Goal: Check status: Check status

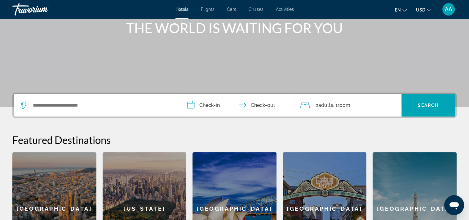
scroll to position [62, 0]
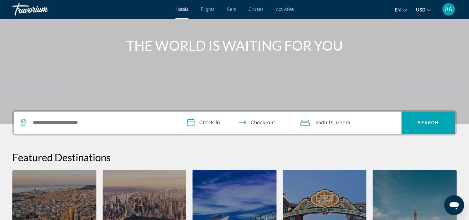
click at [449, 9] on span "AA" at bounding box center [448, 9] width 7 height 6
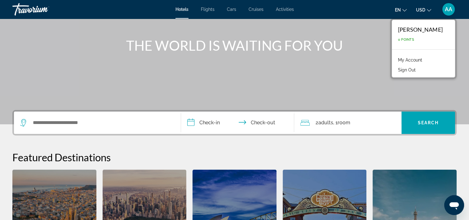
click at [413, 60] on link "My Account" at bounding box center [410, 60] width 30 height 8
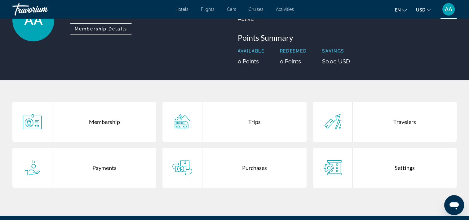
scroll to position [62, 0]
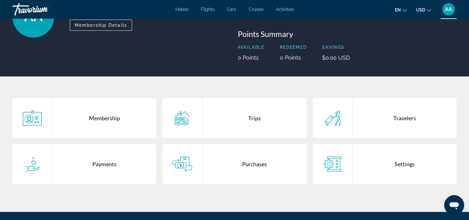
click at [258, 166] on div "Purchases" at bounding box center [255, 164] width 104 height 40
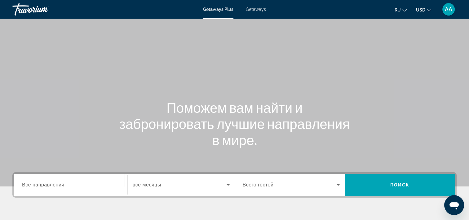
click at [448, 14] on div "AA" at bounding box center [449, 9] width 12 height 12
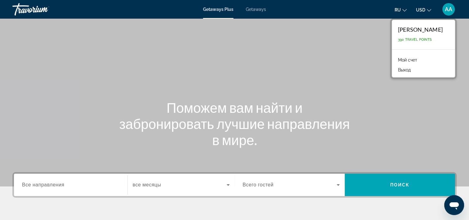
click at [398, 58] on link "Мой счет" at bounding box center [407, 60] width 25 height 8
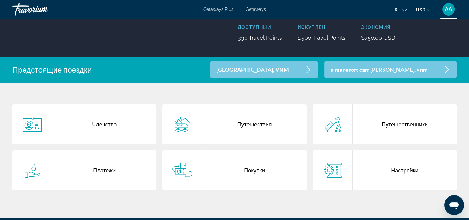
scroll to position [93, 0]
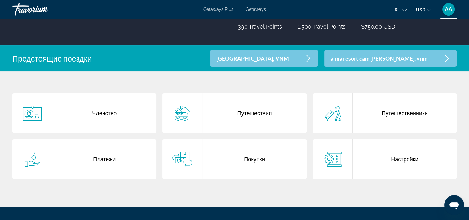
click at [259, 164] on div "Покупки" at bounding box center [255, 159] width 104 height 40
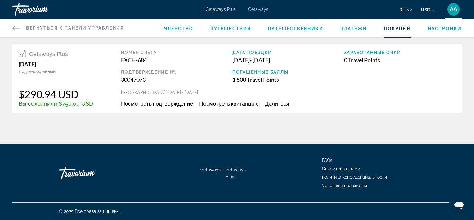
click at [165, 103] on span "Посмотреть подтверждение" at bounding box center [157, 103] width 72 height 7
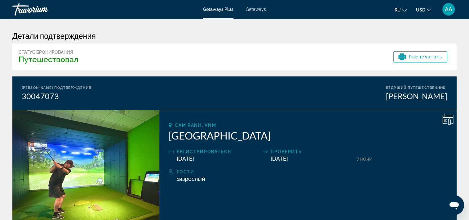
click at [442, 121] on div "Cam Ranh, [GEOGRAPHIC_DATA] Регистрироваться [DATE] Проверить [DATE] 7 ночь ноч…" at bounding box center [307, 169] width 297 height 118
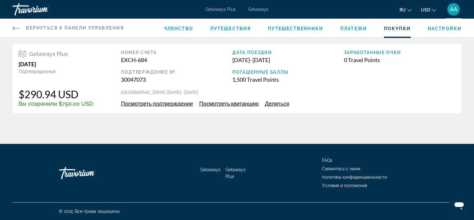
click at [236, 102] on span "Посмотреть квитанцию" at bounding box center [229, 103] width 60 height 7
click at [51, 56] on span "Getaways Plus" at bounding box center [48, 54] width 39 height 7
click at [150, 101] on span "Посмотреть подтверждение" at bounding box center [157, 103] width 72 height 7
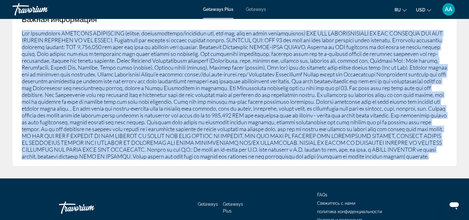
scroll to position [336, 0]
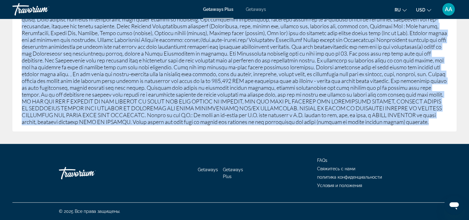
drag, startPoint x: 23, startPoint y: 108, endPoint x: 155, endPoint y: 146, distance: 137.4
drag, startPoint x: 155, startPoint y: 146, endPoint x: 140, endPoint y: 98, distance: 50.0
